Goal: Information Seeking & Learning: Learn about a topic

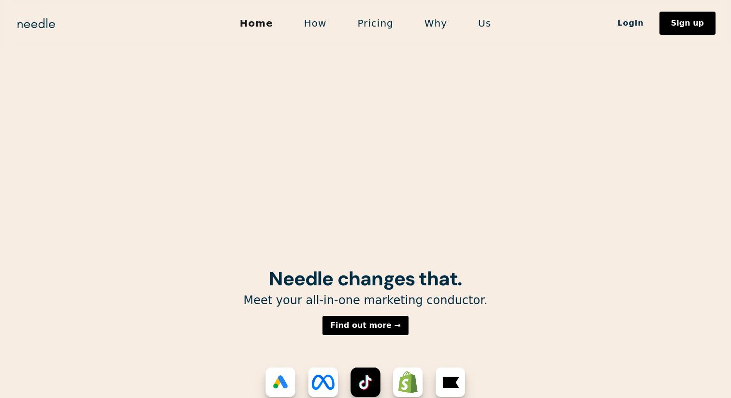
scroll to position [79, 0]
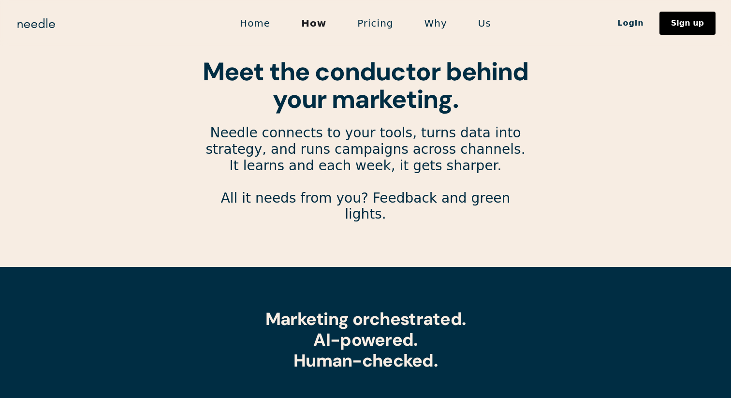
click at [479, 22] on link "Us" at bounding box center [484, 23] width 44 height 20
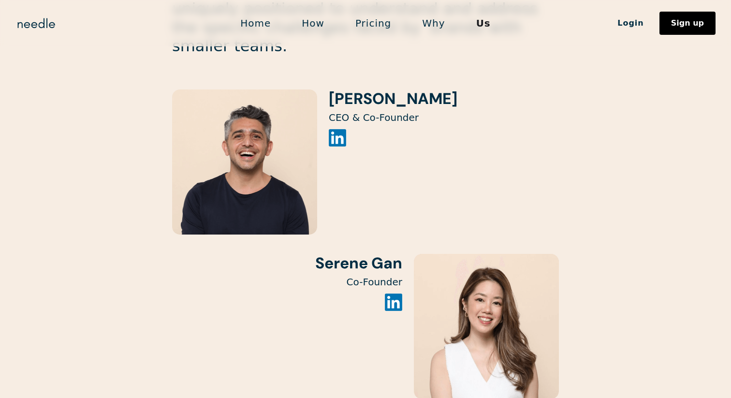
scroll to position [1020, 0]
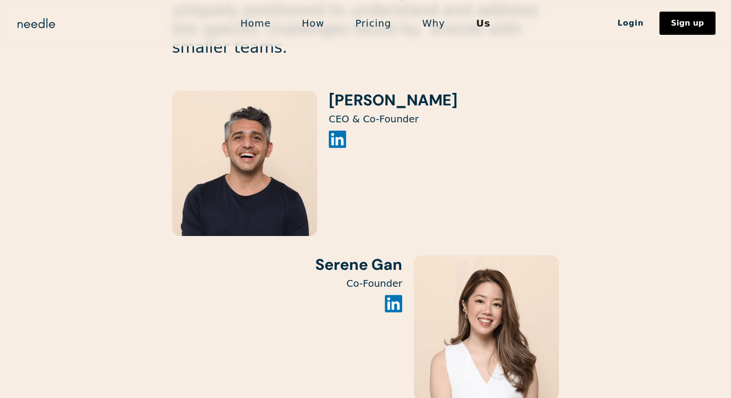
click at [255, 158] on img at bounding box center [244, 163] width 145 height 145
click at [339, 130] on img at bounding box center [337, 138] width 17 height 17
click at [391, 295] on img at bounding box center [393, 303] width 17 height 17
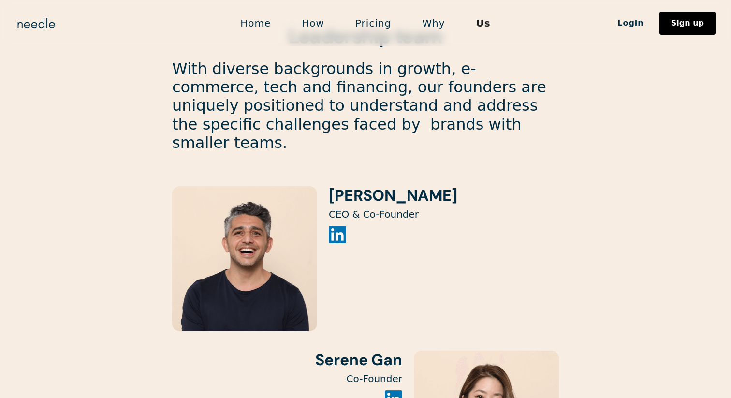
scroll to position [904, 0]
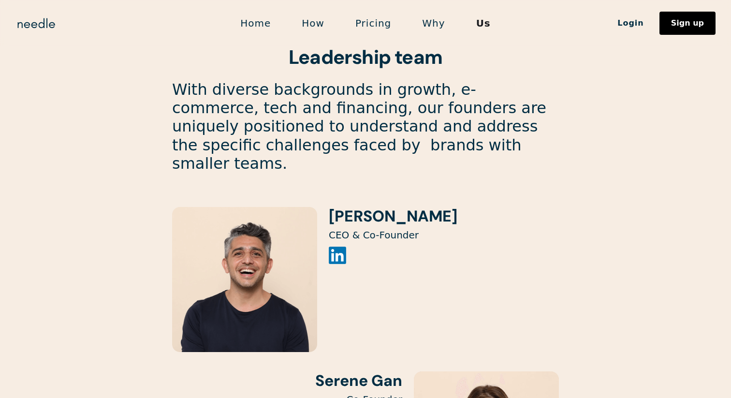
click at [342, 246] on img at bounding box center [337, 254] width 17 height 17
